Goal: Task Accomplishment & Management: Complete application form

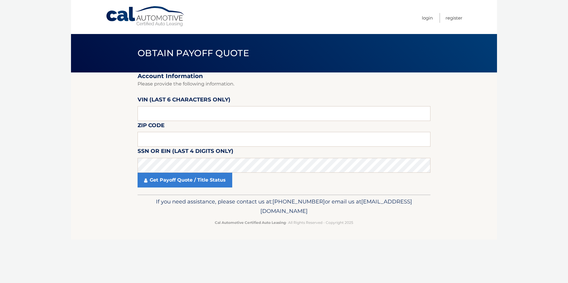
click at [163, 112] on input "text" at bounding box center [284, 113] width 293 height 15
type input "001154"
click at [164, 137] on input "text" at bounding box center [284, 139] width 293 height 15
type input "11412"
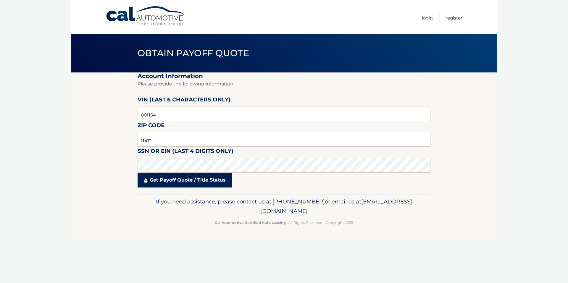
click at [176, 184] on link "Get Payoff Quote / Title Status" at bounding box center [185, 180] width 95 height 15
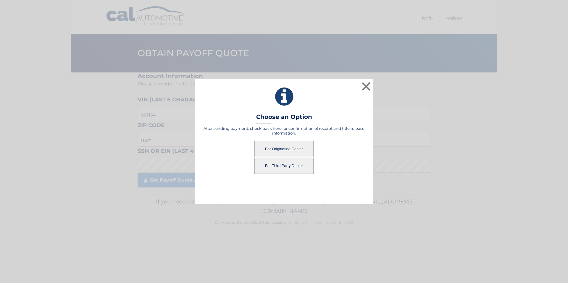
click at [286, 145] on button "For Originating Dealer" at bounding box center [284, 149] width 59 height 16
click at [284, 146] on button "For Originating Dealer" at bounding box center [284, 149] width 59 height 16
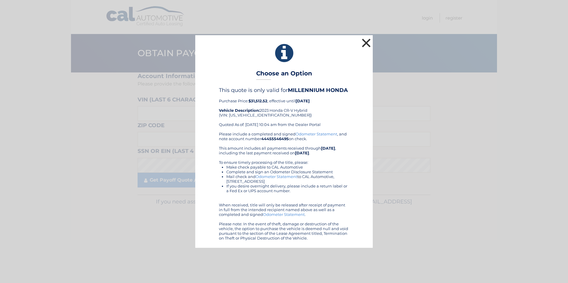
click at [367, 43] on button "×" at bounding box center [367, 43] width 12 height 12
